Goal: Transaction & Acquisition: Purchase product/service

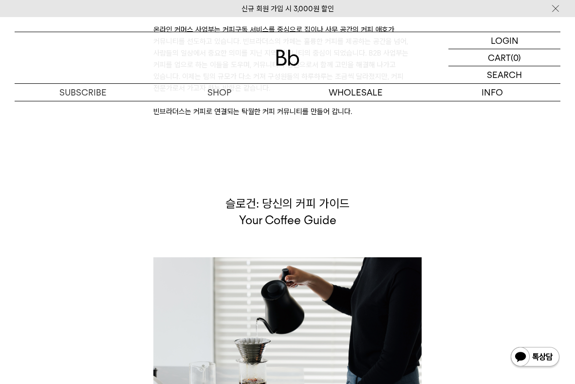
scroll to position [2160, 0]
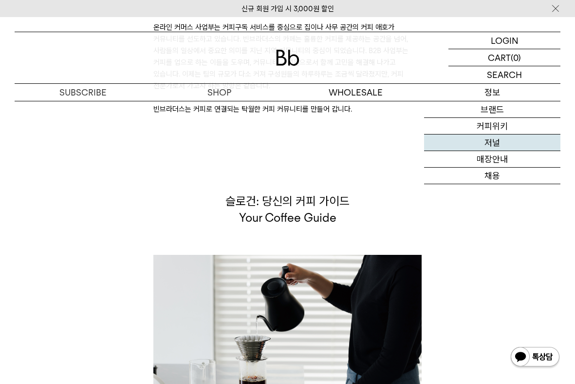
click at [461, 146] on link "저널" at bounding box center [492, 142] width 136 height 17
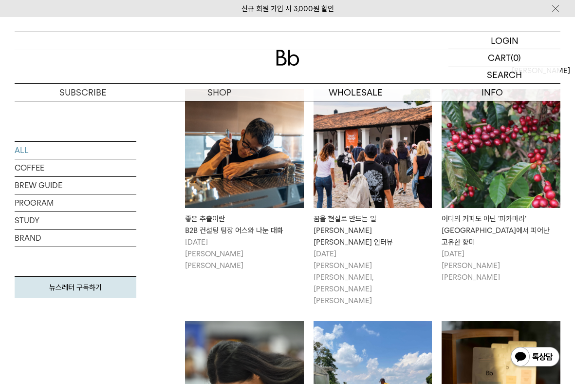
scroll to position [197, 0]
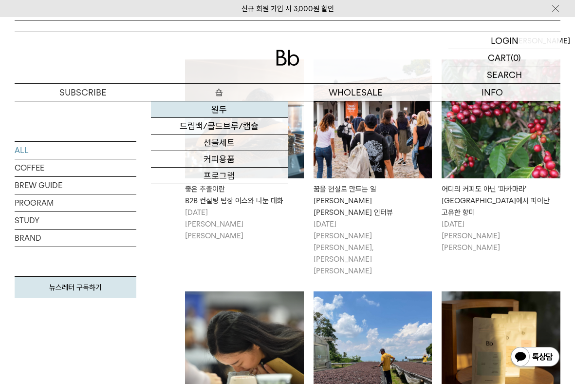
click at [211, 114] on link "원두" at bounding box center [219, 109] width 136 height 17
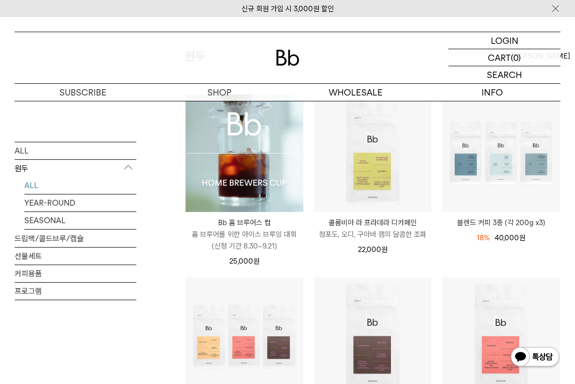
scroll to position [103, 0]
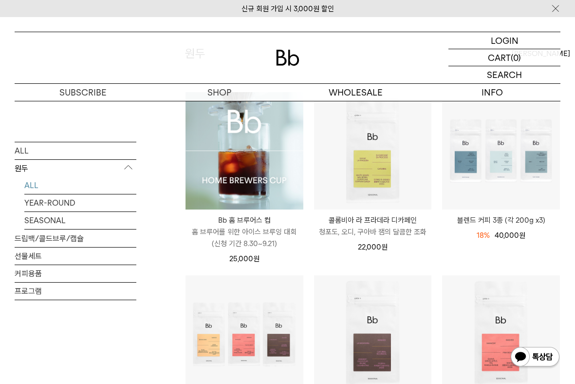
click at [278, 198] on img at bounding box center [244, 151] width 118 height 118
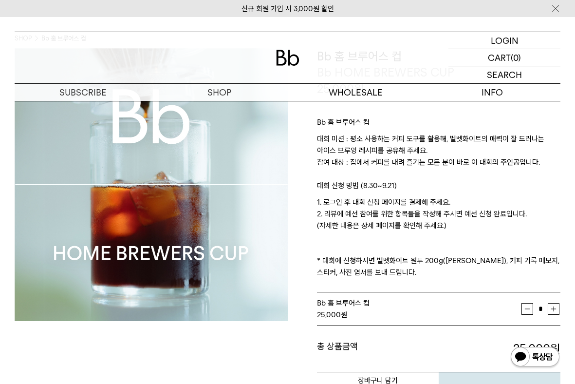
scroll to position [87, 0]
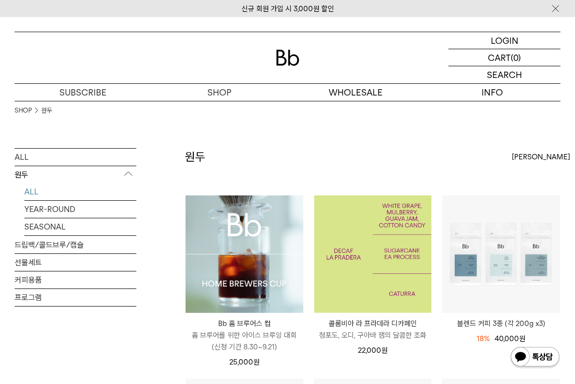
click at [385, 274] on img at bounding box center [373, 254] width 118 height 118
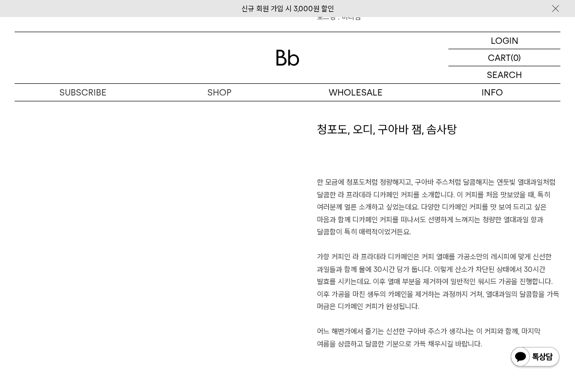
scroll to position [597, 0]
